Goal: Information Seeking & Learning: Learn about a topic

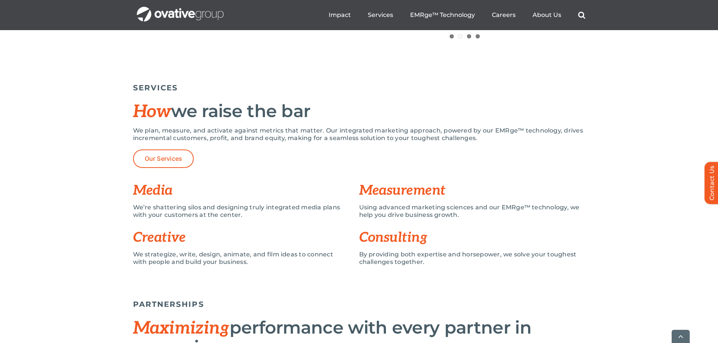
scroll to position [506, 0]
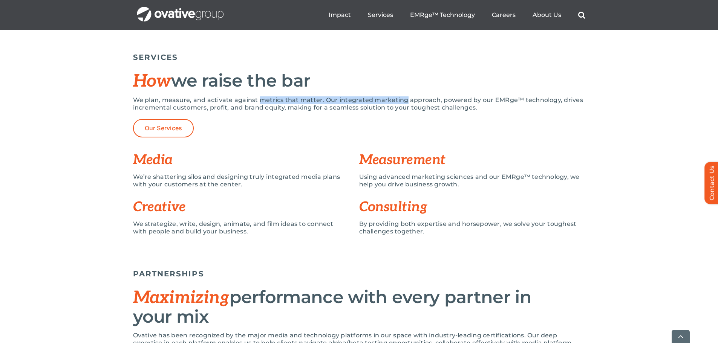
drag, startPoint x: 260, startPoint y: 100, endPoint x: 405, endPoint y: 100, distance: 145.1
click at [405, 100] on p "We plan, measure, and activate against metrics that matter. Our integrated mark…" at bounding box center [359, 104] width 452 height 15
click at [315, 111] on p "We plan, measure, and activate against metrics that matter. Our integrated mark…" at bounding box center [359, 104] width 452 height 15
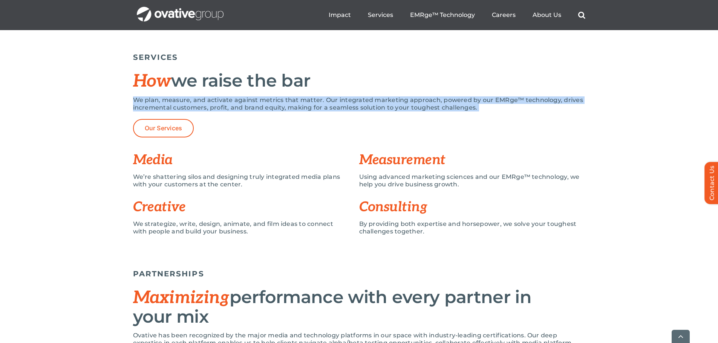
click at [315, 111] on p "We plan, measure, and activate against metrics that matter. Our integrated mark…" at bounding box center [359, 104] width 452 height 15
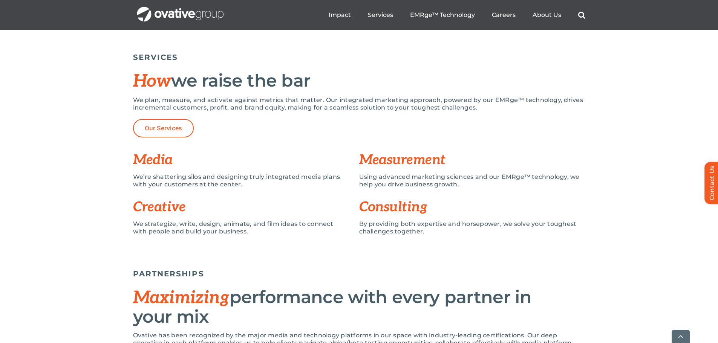
click at [321, 132] on div "Our Services" at bounding box center [359, 128] width 452 height 18
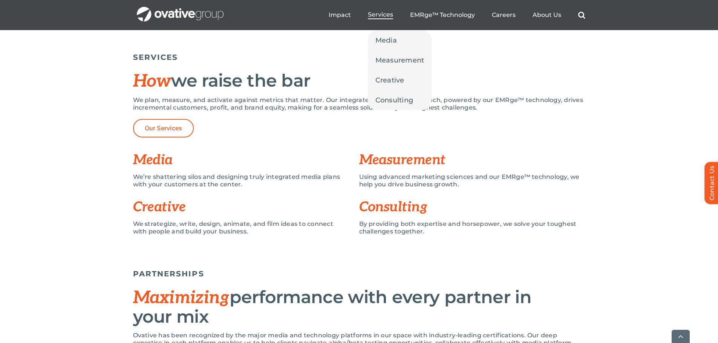
click at [372, 16] on span "Services" at bounding box center [380, 15] width 25 height 8
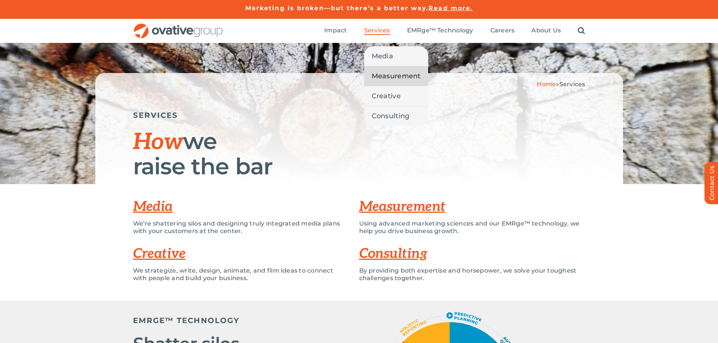
click at [391, 74] on span "Measurement" at bounding box center [396, 76] width 49 height 11
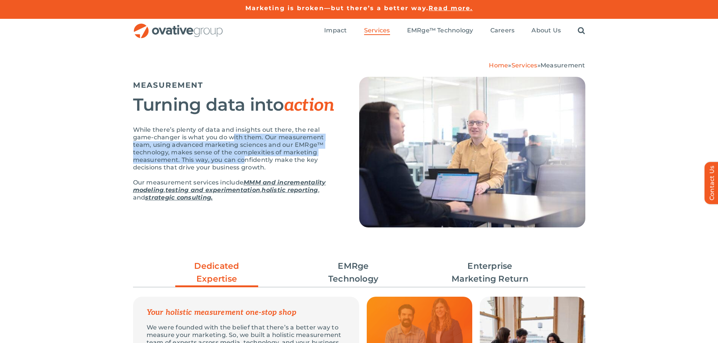
drag, startPoint x: 234, startPoint y: 134, endPoint x: 243, endPoint y: 161, distance: 28.3
click at [243, 161] on p "While there’s plenty of data and insights out there, the real game-changer is w…" at bounding box center [236, 148] width 207 height 45
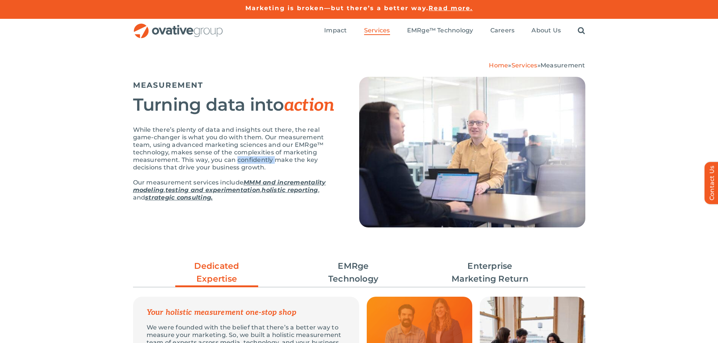
click at [243, 161] on p "While there’s plenty of data and insights out there, the real game-changer is w…" at bounding box center [236, 148] width 207 height 45
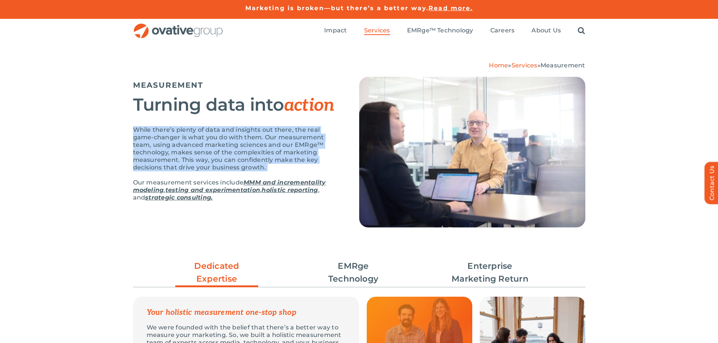
click at [243, 161] on p "While there’s plenty of data and insights out there, the real game-changer is w…" at bounding box center [236, 148] width 207 height 45
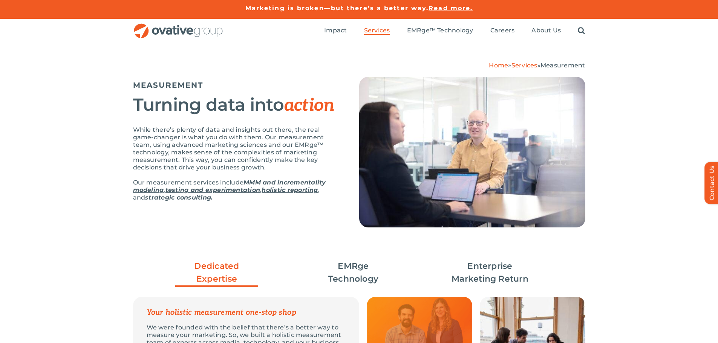
click at [248, 201] on p "Our measurement services include MMM and incrementality modeling , testing and …" at bounding box center [236, 190] width 207 height 23
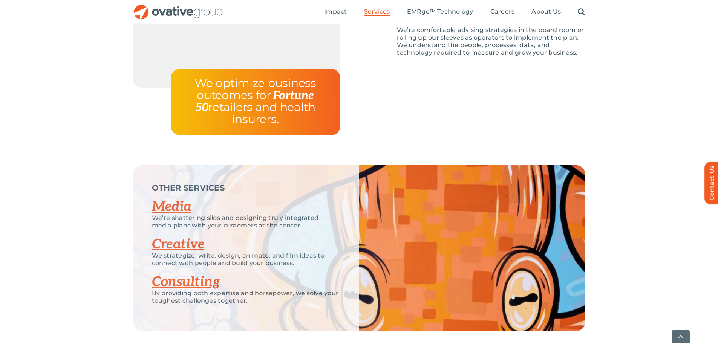
scroll to position [1468, 0]
